Goal: Information Seeking & Learning: Learn about a topic

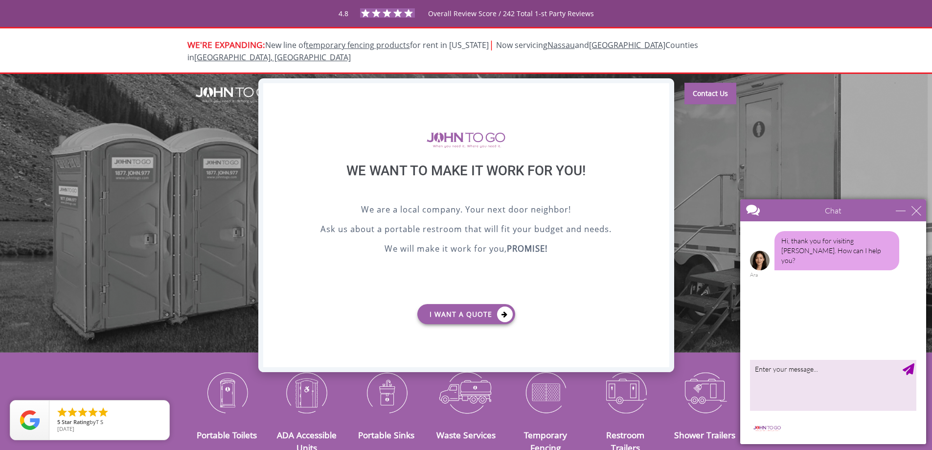
click at [664, 92] on div "X" at bounding box center [661, 91] width 15 height 17
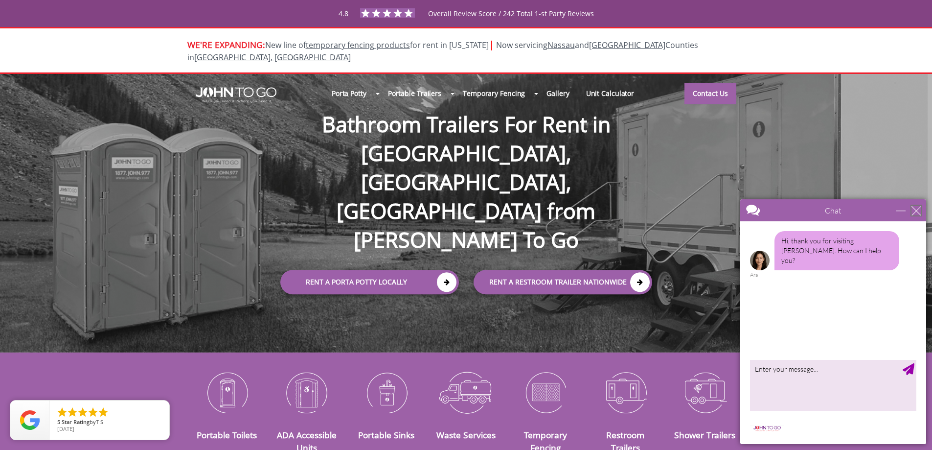
click at [917, 208] on div "close" at bounding box center [917, 211] width 10 height 10
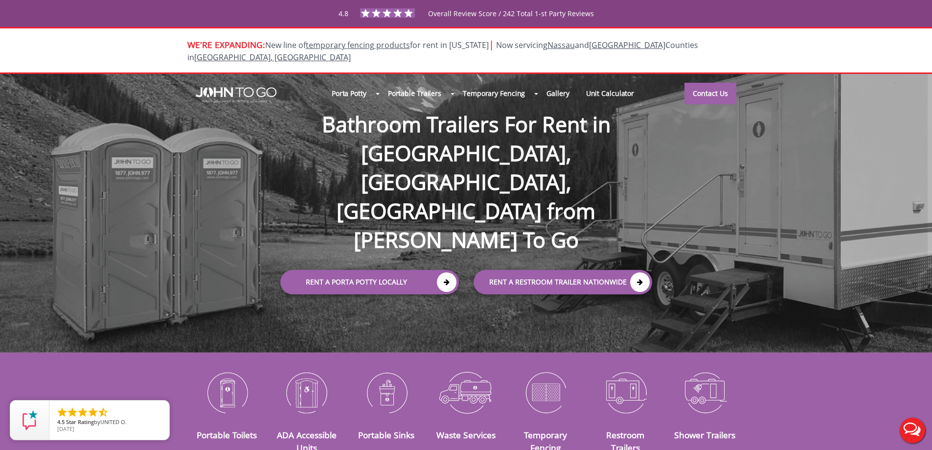
click at [154, 144] on div "Porta Potty Portable Toilets ADA Accessible Units Portable Sinks Waste Services…" at bounding box center [466, 213] width 932 height 279
click at [643, 12] on div "4.8 Overall Review Score / 242 Total 1-st Party Reviews" at bounding box center [466, 13] width 631 height 17
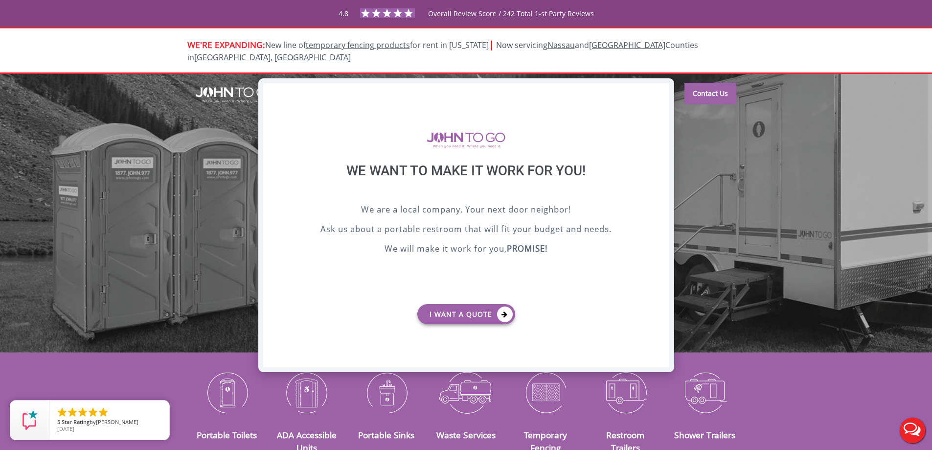
click at [663, 96] on div "X" at bounding box center [661, 91] width 15 height 17
click at [660, 90] on div "X" at bounding box center [661, 91] width 15 height 17
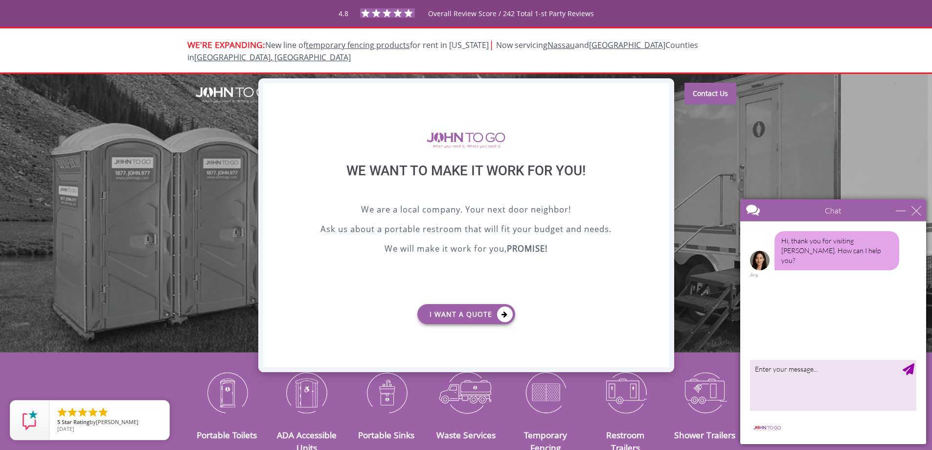
click at [661, 89] on div "X" at bounding box center [661, 91] width 15 height 17
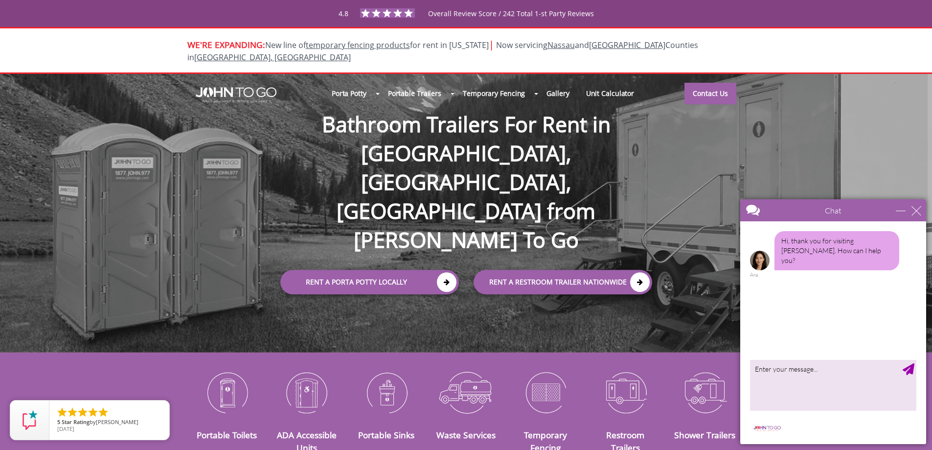
click at [761, 111] on div "Porta Potty Portable Toilets ADA Accessible Units Portable Sinks Waste Services…" at bounding box center [466, 213] width 932 height 279
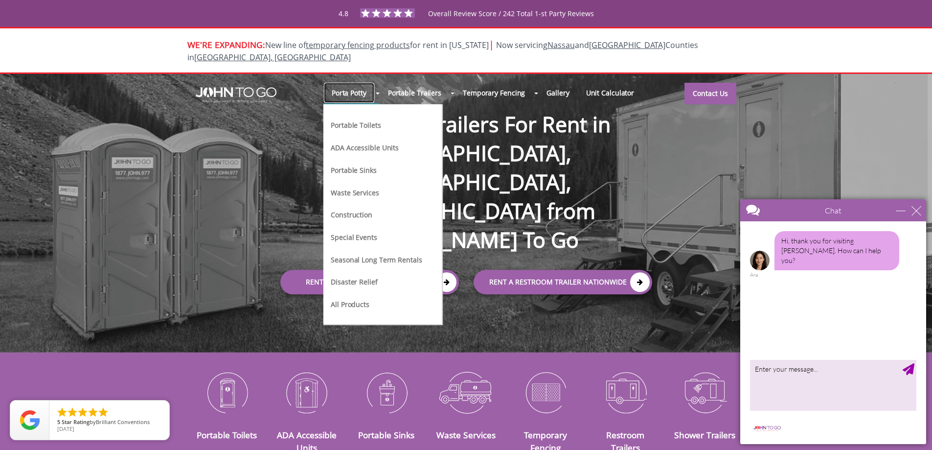
click at [375, 82] on link "Porta Potty" at bounding box center [349, 92] width 51 height 21
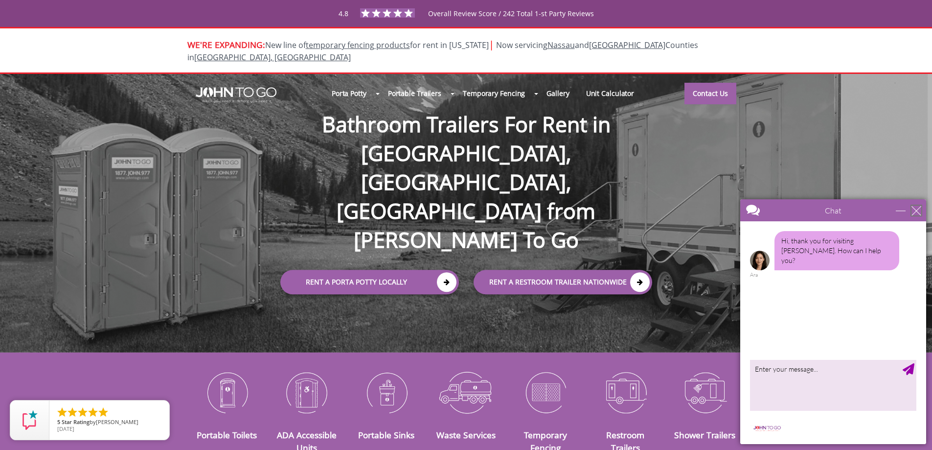
click at [915, 210] on div "close" at bounding box center [917, 211] width 10 height 10
